Goal: Task Accomplishment & Management: Complete application form

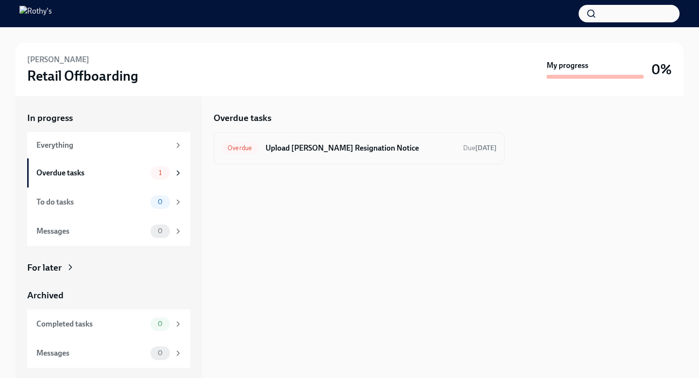
click at [296, 149] on h6 "Upload [PERSON_NAME] Resignation Notice" at bounding box center [361, 148] width 190 height 11
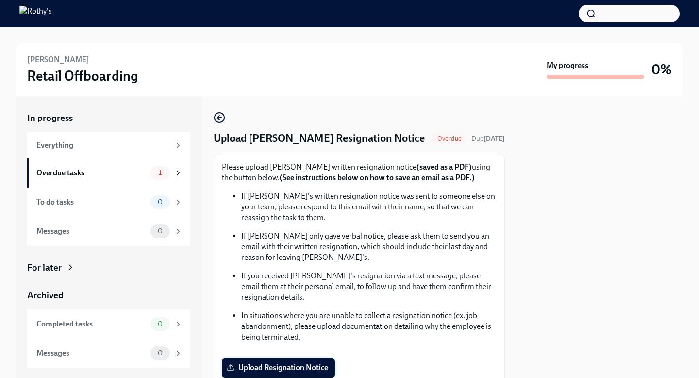
click at [272, 367] on span "Upload Resignation Notice" at bounding box center [279, 368] width 100 height 10
click at [0, 0] on input "Upload Resignation Notice" at bounding box center [0, 0] width 0 height 0
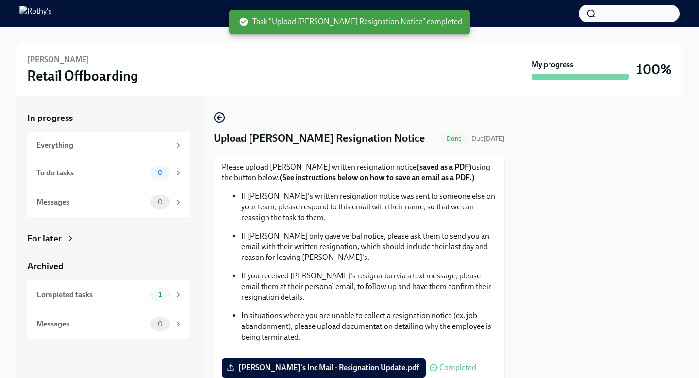
scroll to position [23, 0]
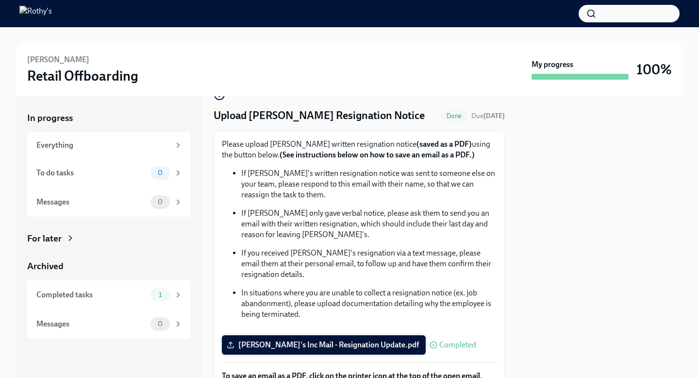
click at [309, 341] on span "[PERSON_NAME]'s Inc Mail - Resignation Update.pdf" at bounding box center [324, 345] width 190 height 10
click at [0, 0] on input "[PERSON_NAME]'s Inc Mail - Resignation Update.pdf" at bounding box center [0, 0] width 0 height 0
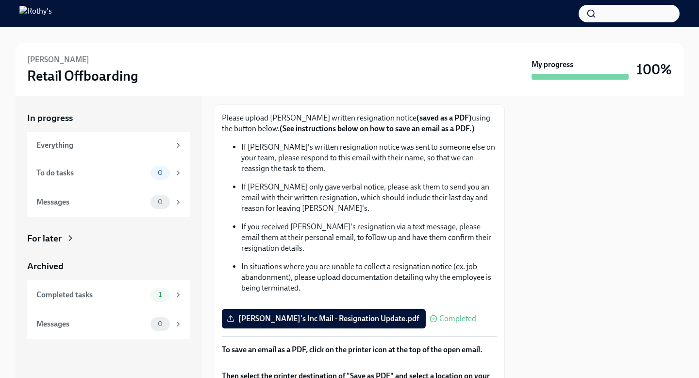
scroll to position [56, 0]
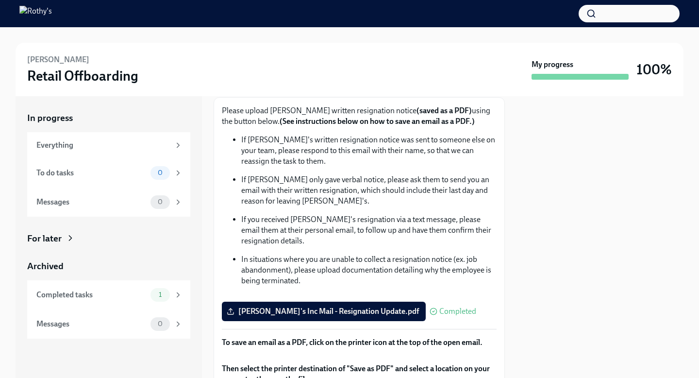
click at [439, 313] on span "Completed" at bounding box center [457, 311] width 37 height 8
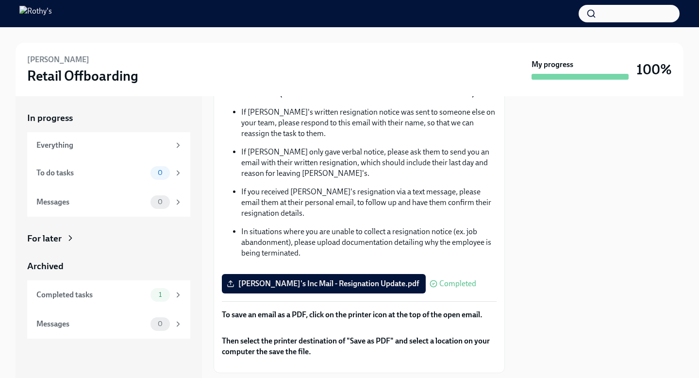
scroll to position [0, 0]
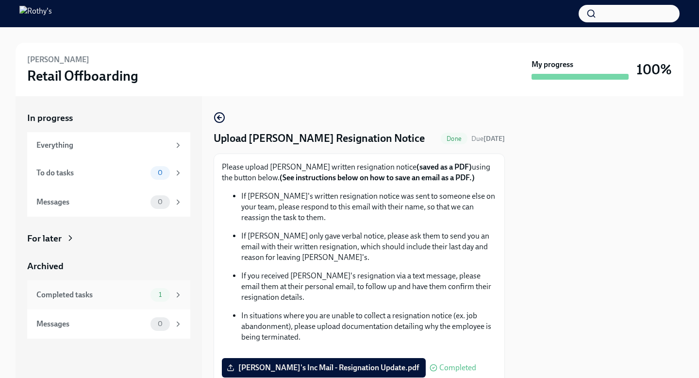
click at [74, 295] on div "Completed tasks" at bounding box center [91, 294] width 110 height 11
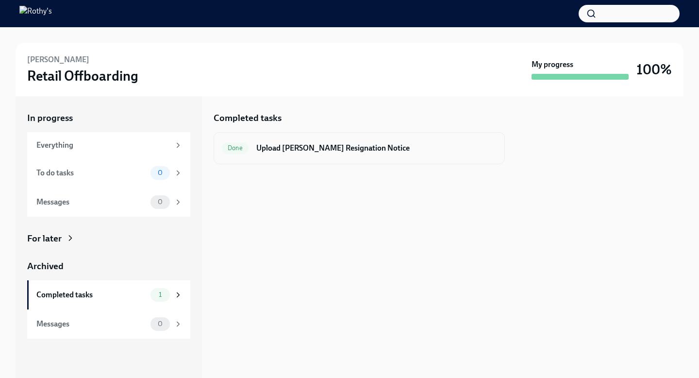
click at [293, 150] on h6 "Upload [PERSON_NAME] Resignation Notice" at bounding box center [376, 148] width 240 height 11
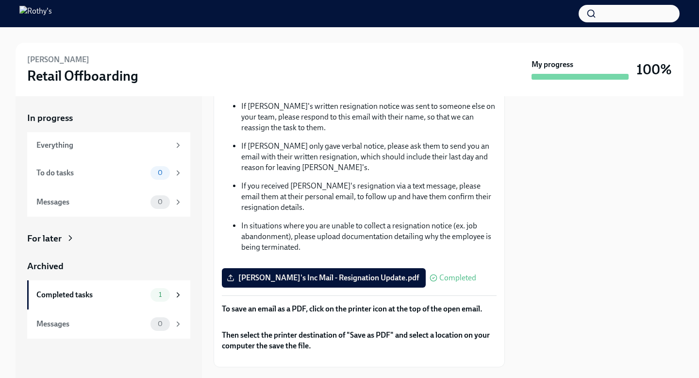
scroll to position [101, 0]
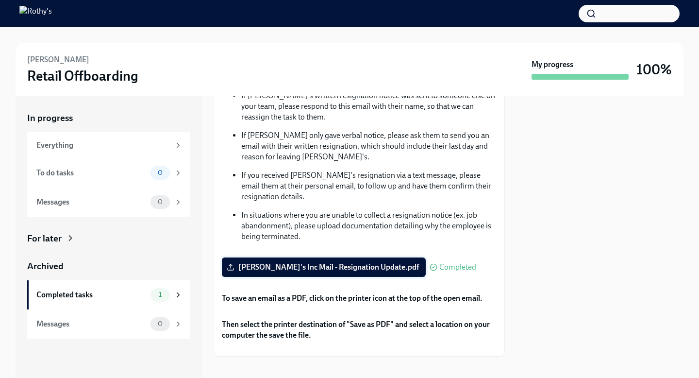
click at [292, 267] on span "[PERSON_NAME]'s Inc Mail - Resignation Update.pdf" at bounding box center [324, 267] width 190 height 10
click at [0, 0] on input "[PERSON_NAME]'s Inc Mail - Resignation Update.pdf" at bounding box center [0, 0] width 0 height 0
